Goal: Task Accomplishment & Management: Manage account settings

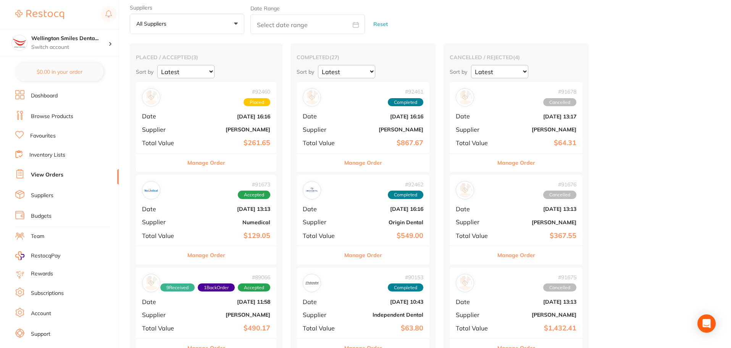
scroll to position [38, 0]
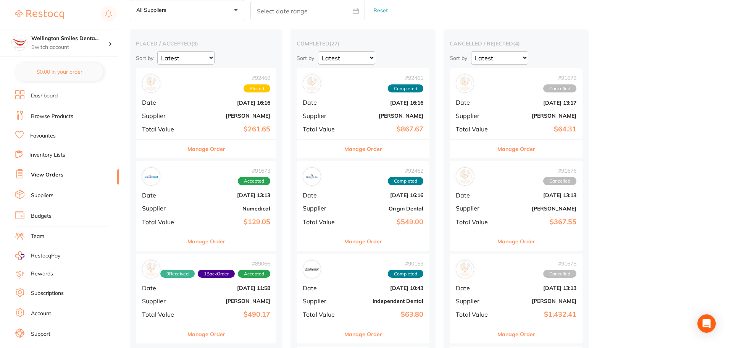
click at [204, 241] on button "Manage Order" at bounding box center [206, 241] width 38 height 18
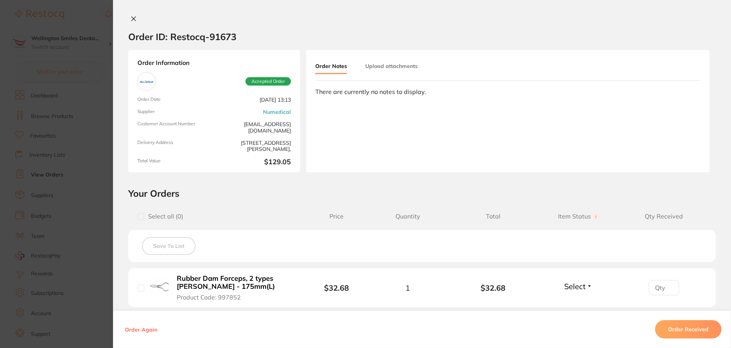
click at [685, 332] on button "Order Received" at bounding box center [688, 329] width 66 height 18
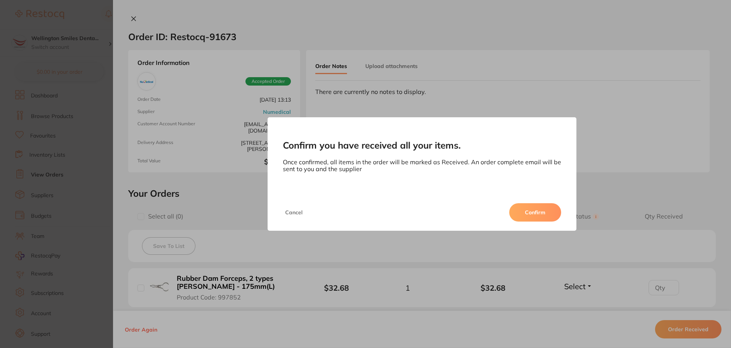
click at [533, 216] on button "Confirm" at bounding box center [535, 212] width 52 height 18
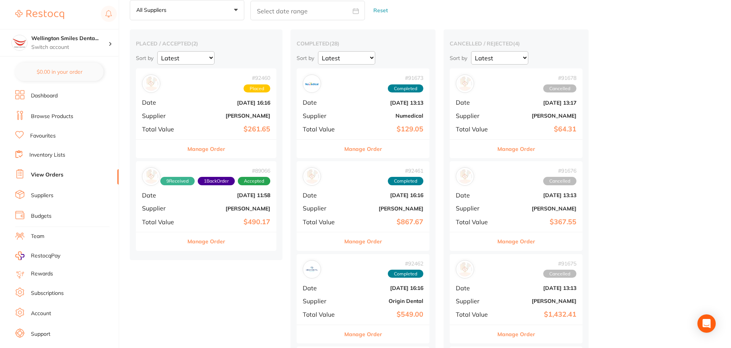
click at [244, 242] on div "Manage Order" at bounding box center [206, 241] width 140 height 19
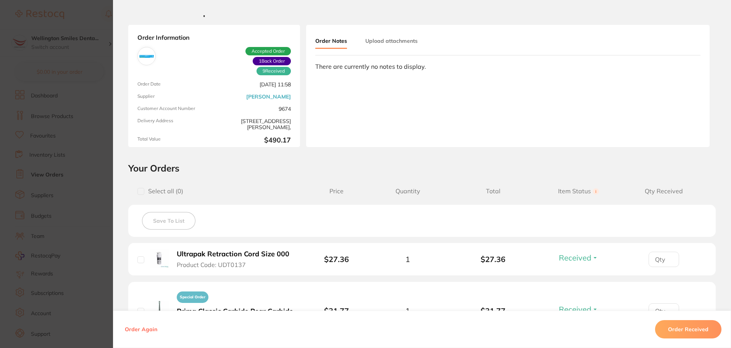
scroll to position [38, 0]
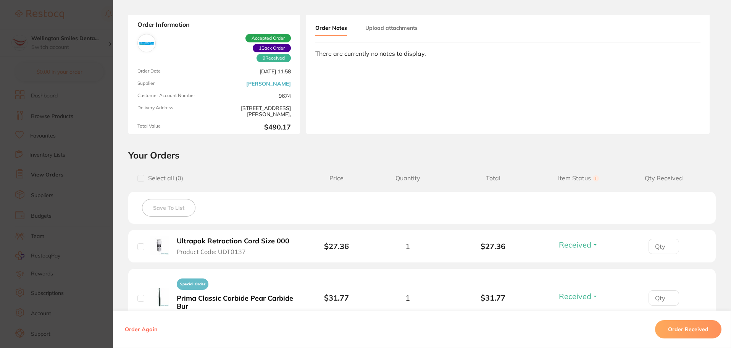
click at [683, 331] on button "Order Received" at bounding box center [688, 329] width 66 height 18
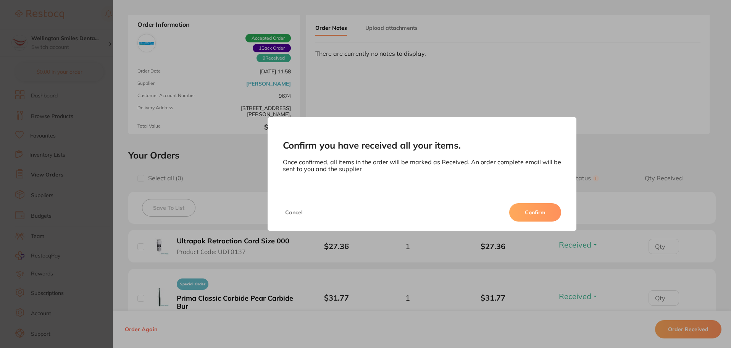
click at [529, 208] on button "Confirm" at bounding box center [535, 212] width 52 height 18
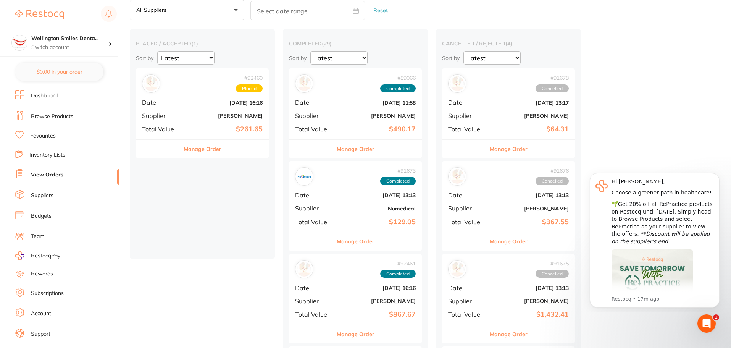
click at [221, 150] on div "Manage Order" at bounding box center [202, 148] width 133 height 19
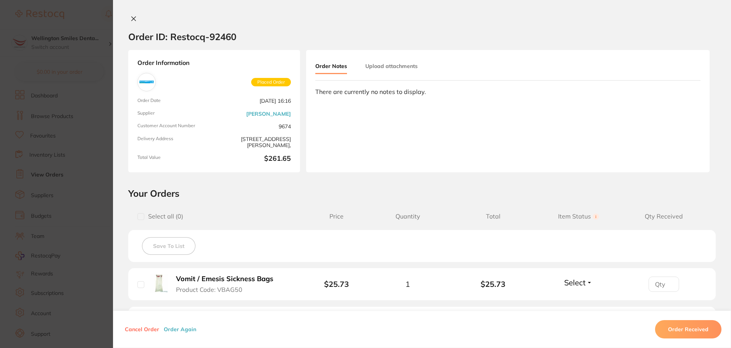
click at [130, 15] on button at bounding box center [133, 19] width 11 height 8
